Goal: Task Accomplishment & Management: Manage account settings

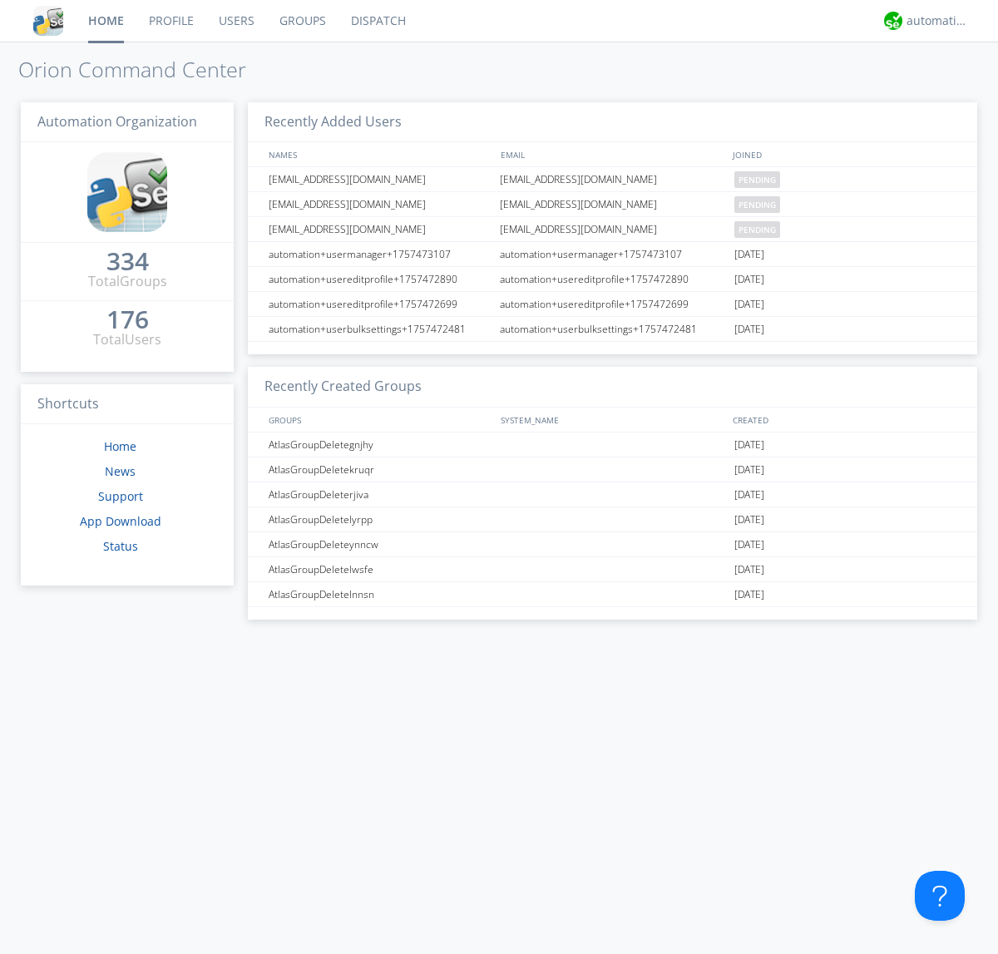
click at [235, 21] on link "Users" at bounding box center [236, 21] width 61 height 42
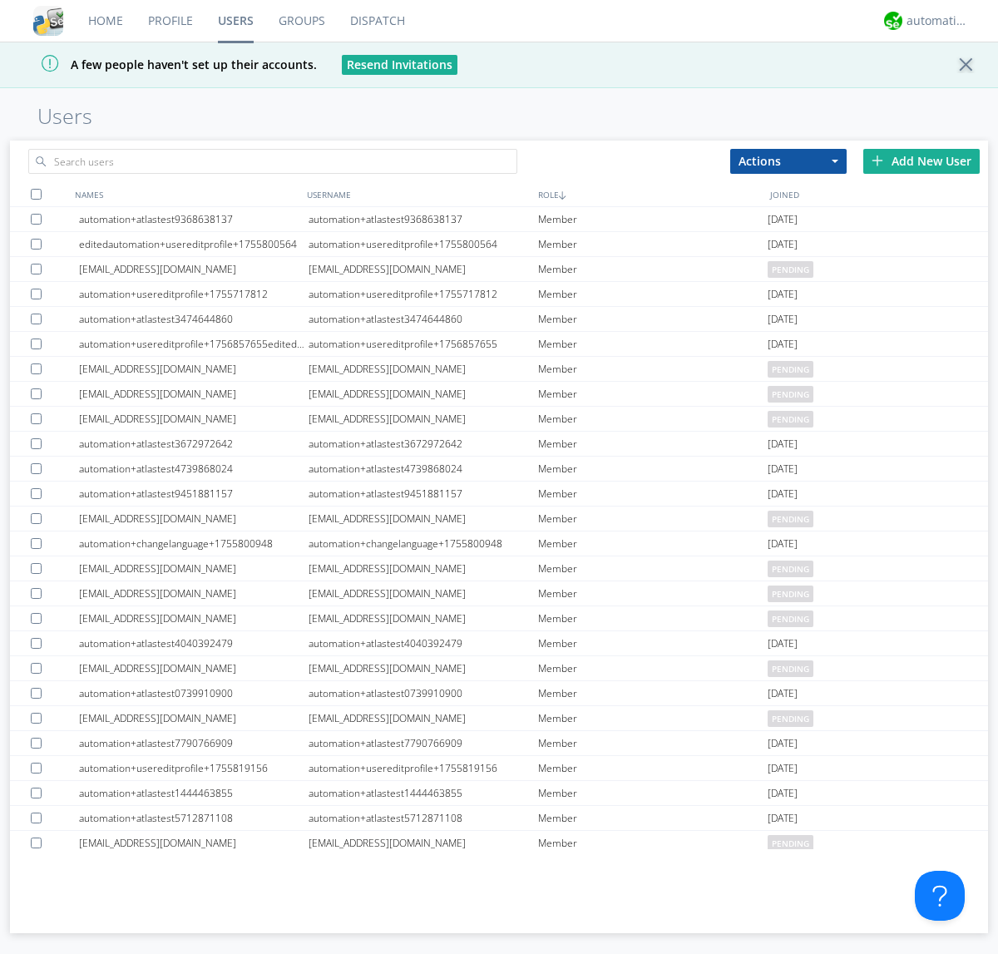
click at [922, 161] on div "Add New User" at bounding box center [922, 161] width 116 height 25
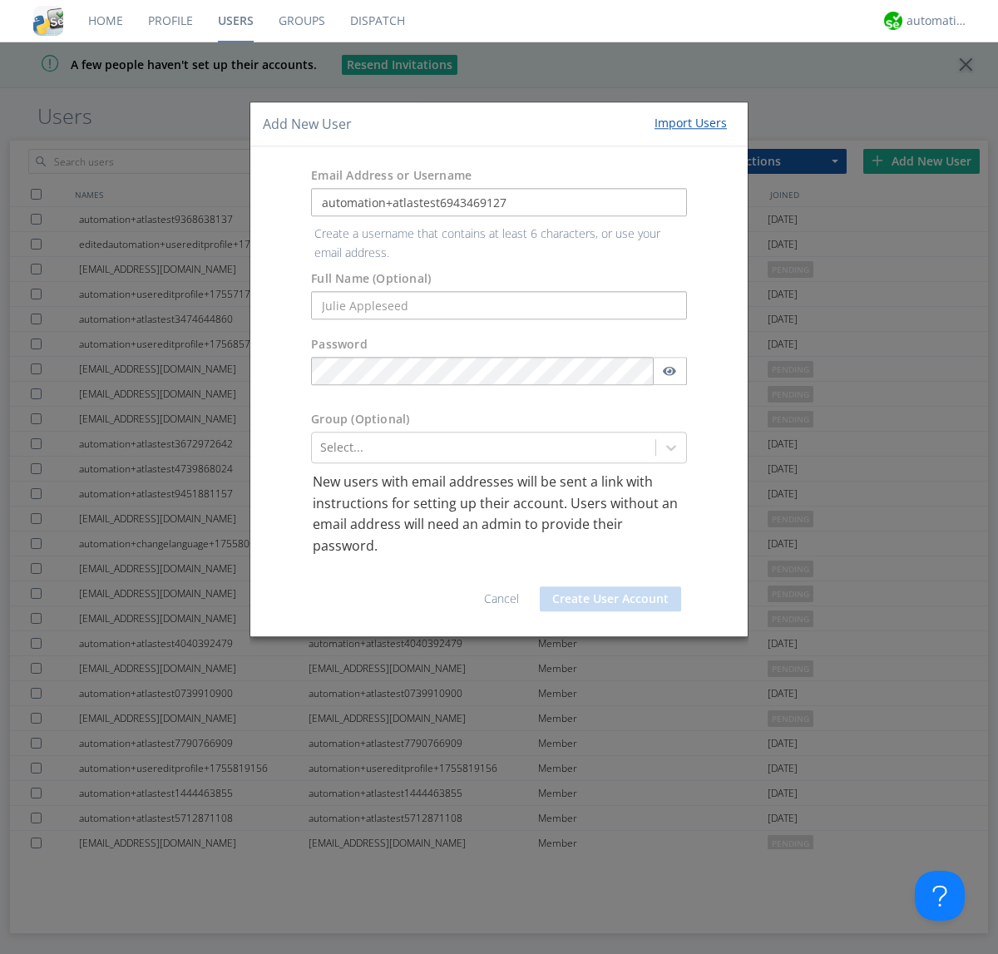
type input "automation+atlastest6943469127"
click at [611, 587] on button "Create User Account" at bounding box center [610, 599] width 141 height 25
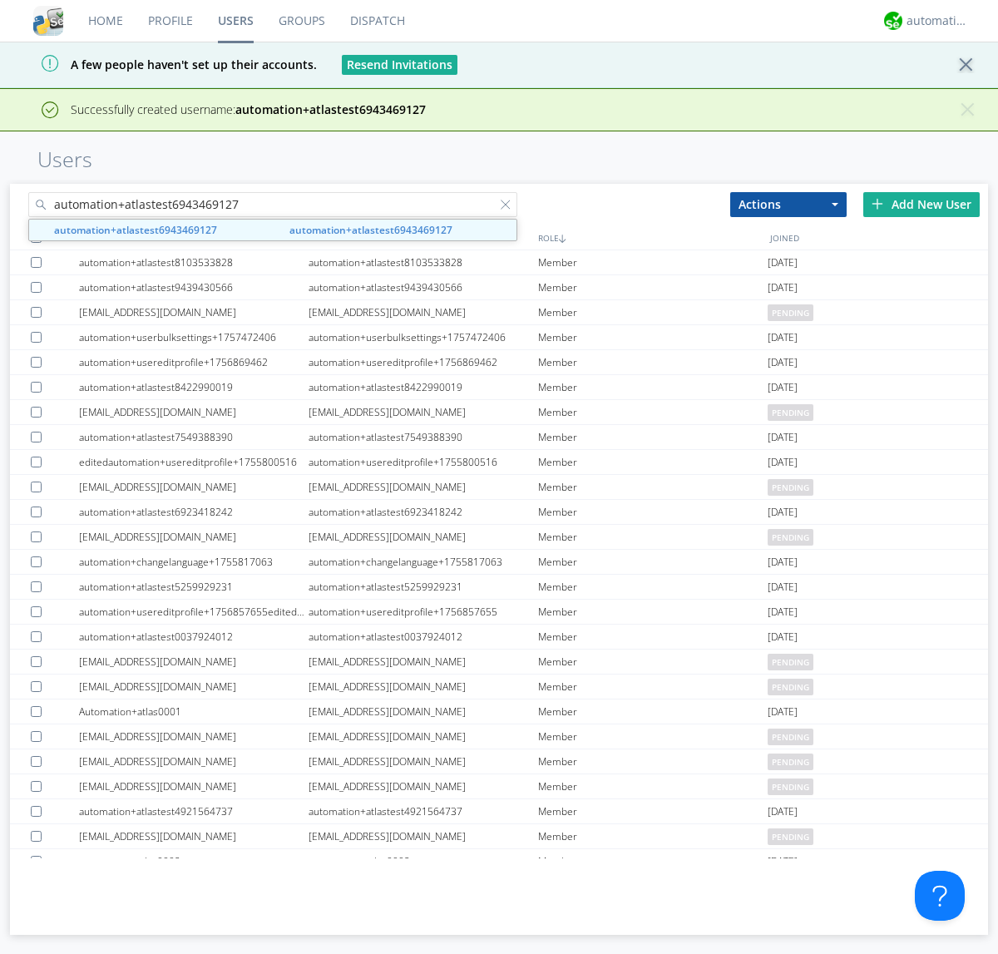
type input "automation+atlastest6943469127"
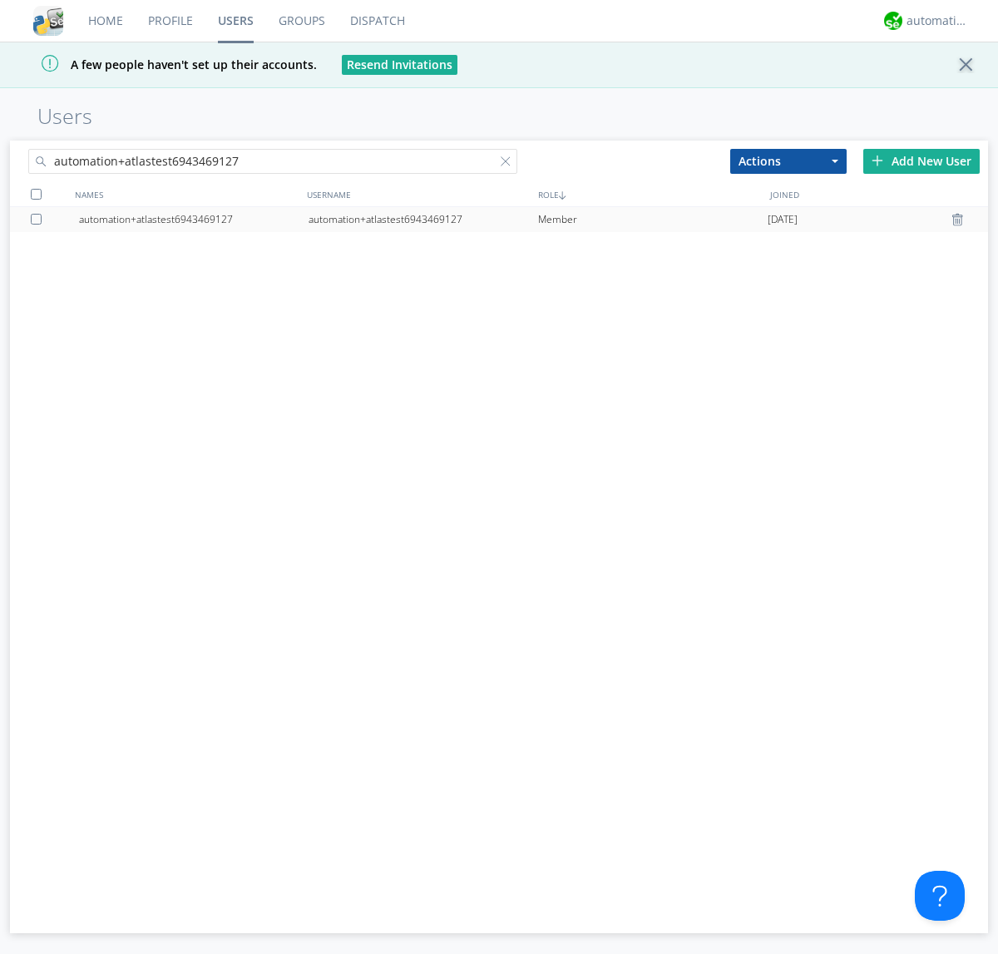
click at [39, 219] on div at bounding box center [39, 219] width 17 height 11
click at [789, 161] on button "Actions" at bounding box center [789, 161] width 116 height 25
click at [0, 0] on link "Edit Settings" at bounding box center [0, 0] width 0 height 0
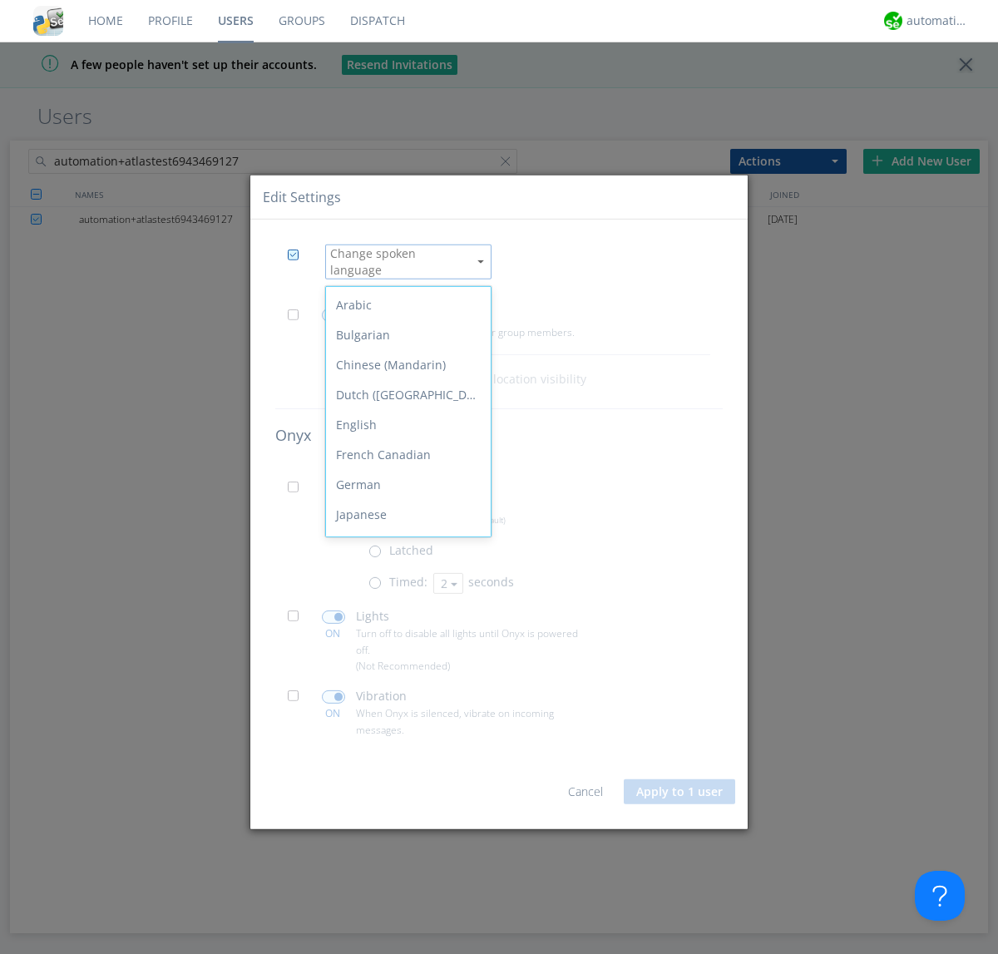
click at [404, 710] on div "Spanish" at bounding box center [408, 725] width 165 height 30
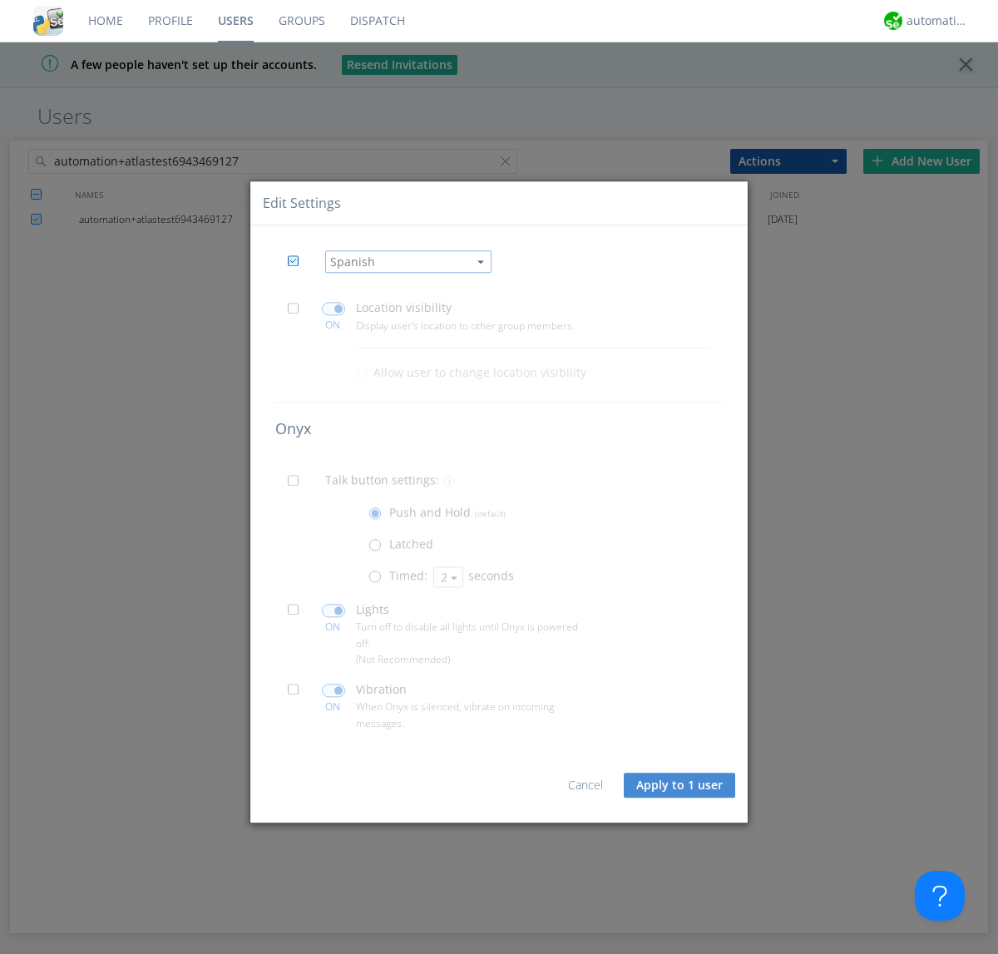
click at [681, 785] on button "Apply to 1 user" at bounding box center [679, 785] width 111 height 25
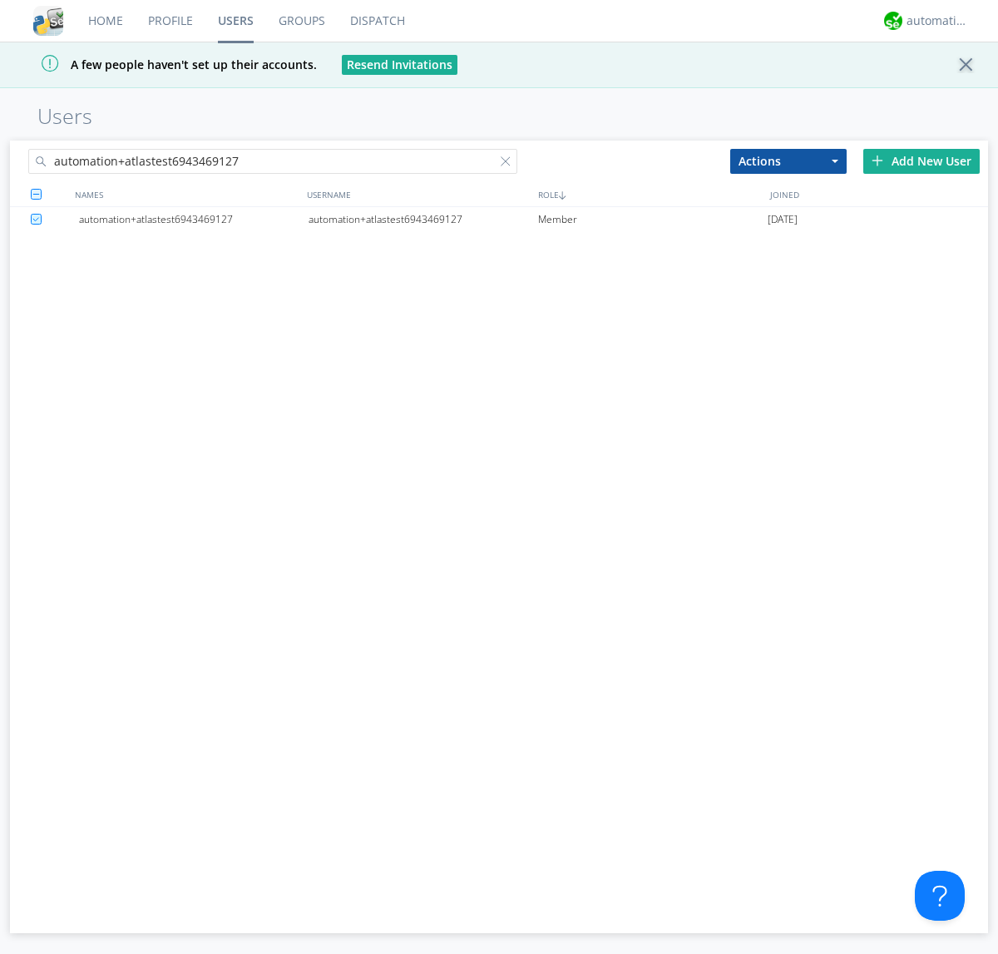
click at [509, 164] on div at bounding box center [509, 164] width 17 height 17
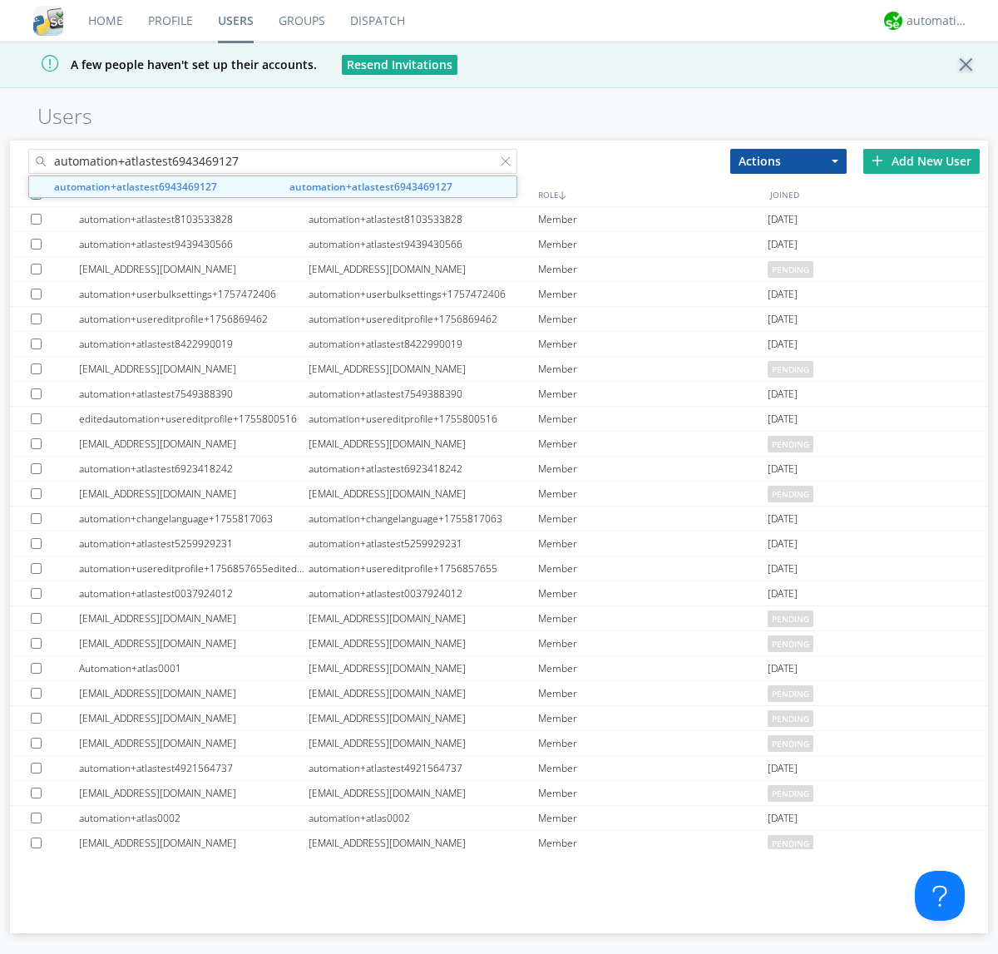
type input "automation+atlastest6943469127"
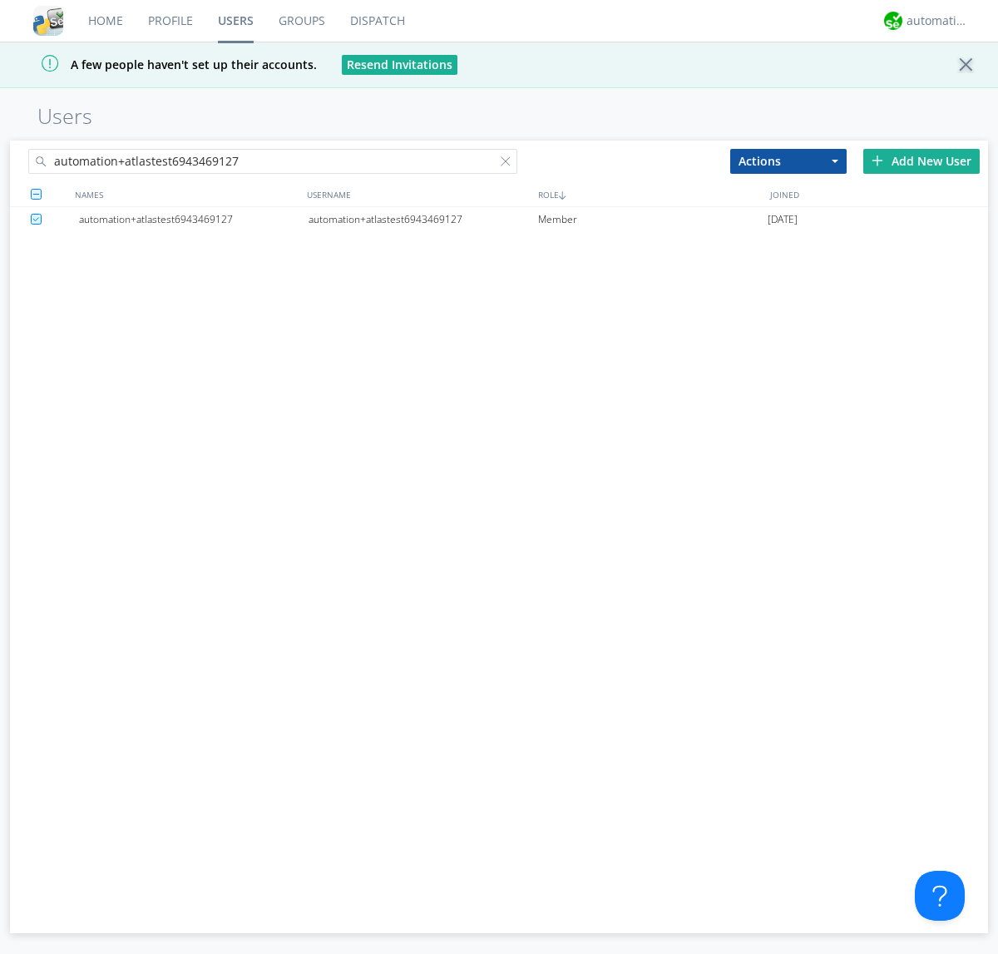
click at [423, 219] on div "automation+atlastest6943469127" at bounding box center [424, 219] width 230 height 25
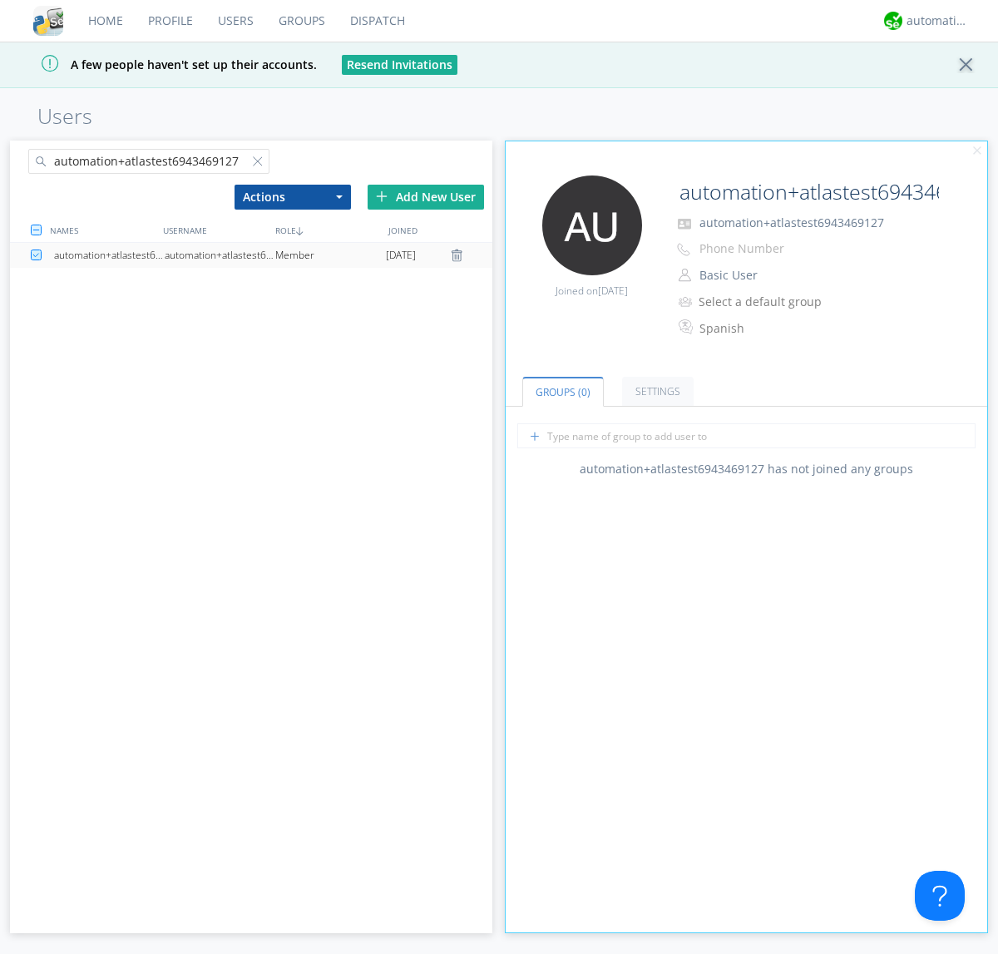
click at [656, 391] on link "Settings" at bounding box center [658, 391] width 72 height 29
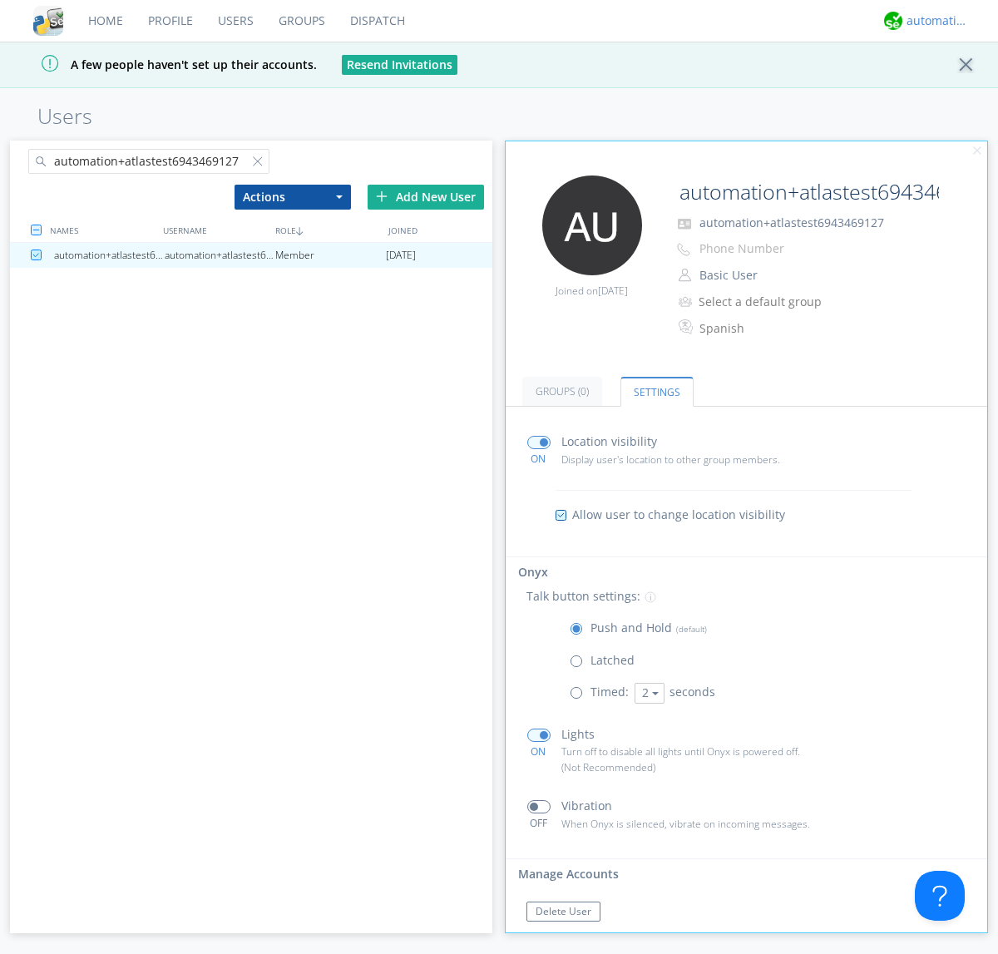
click at [934, 21] on div "automation+atlas" at bounding box center [938, 20] width 62 height 17
